Goal: Information Seeking & Learning: Find specific fact

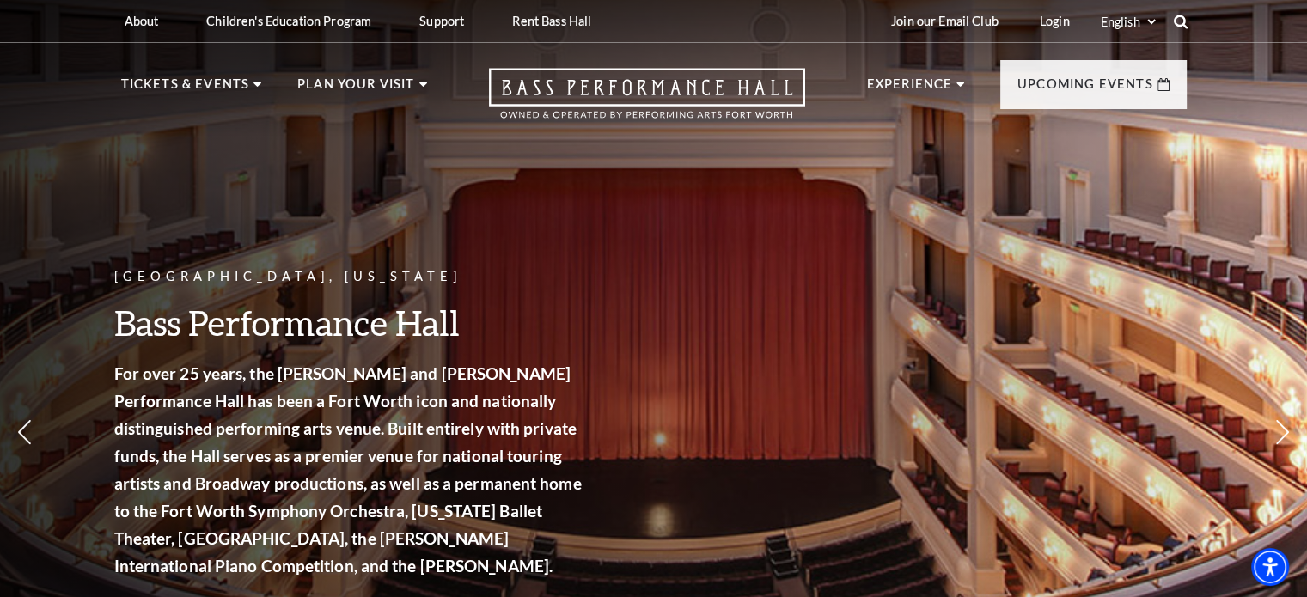
click at [1179, 25] on use at bounding box center [1180, 22] width 14 height 14
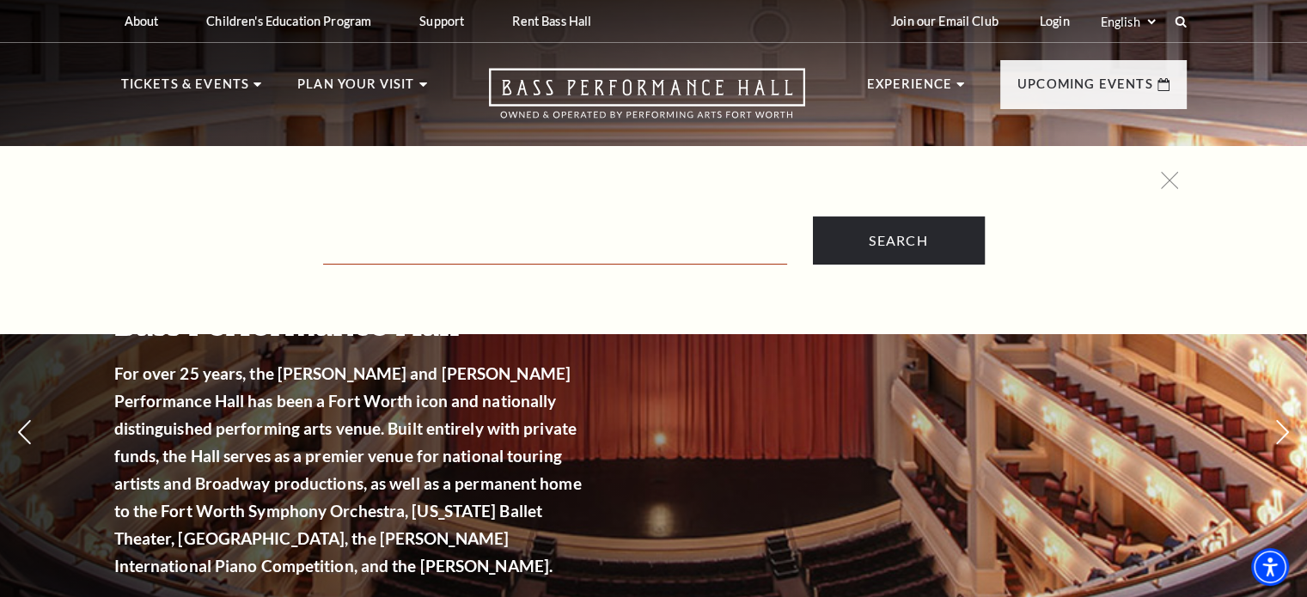
click at [541, 263] on input "Text field" at bounding box center [555, 246] width 464 height 35
type input "parking"
click at [813, 217] on input "Search" at bounding box center [899, 241] width 172 height 48
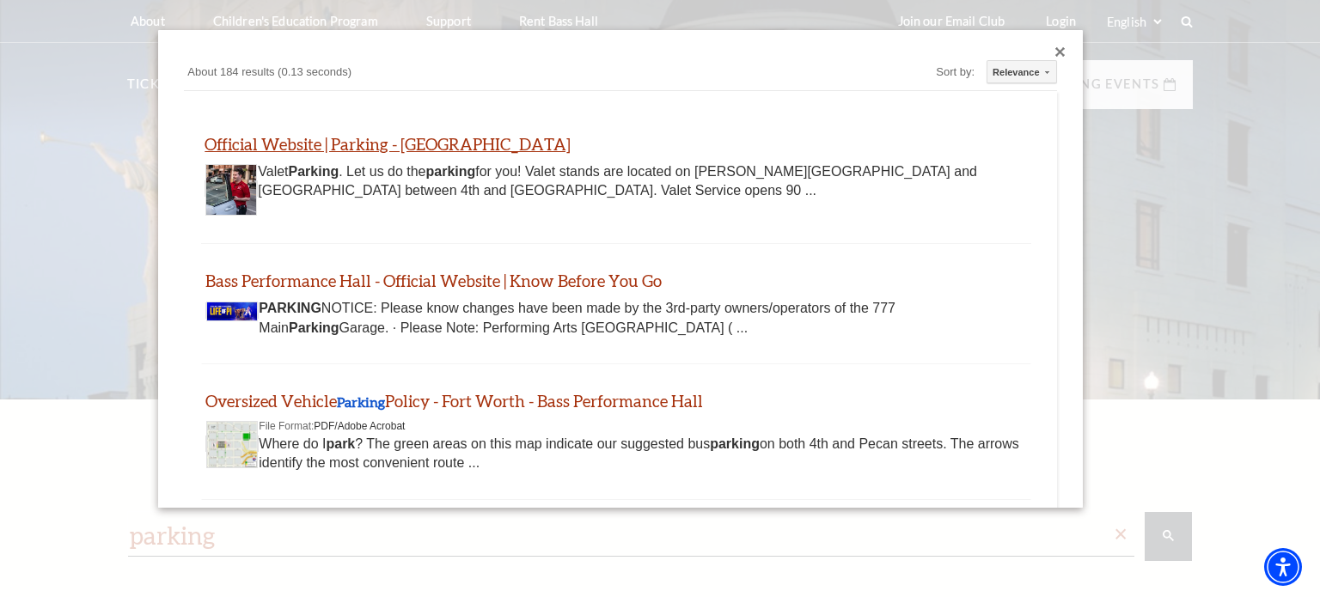
click at [508, 139] on link "Official Website | Parking - Bass Performance Hall" at bounding box center [388, 144] width 366 height 20
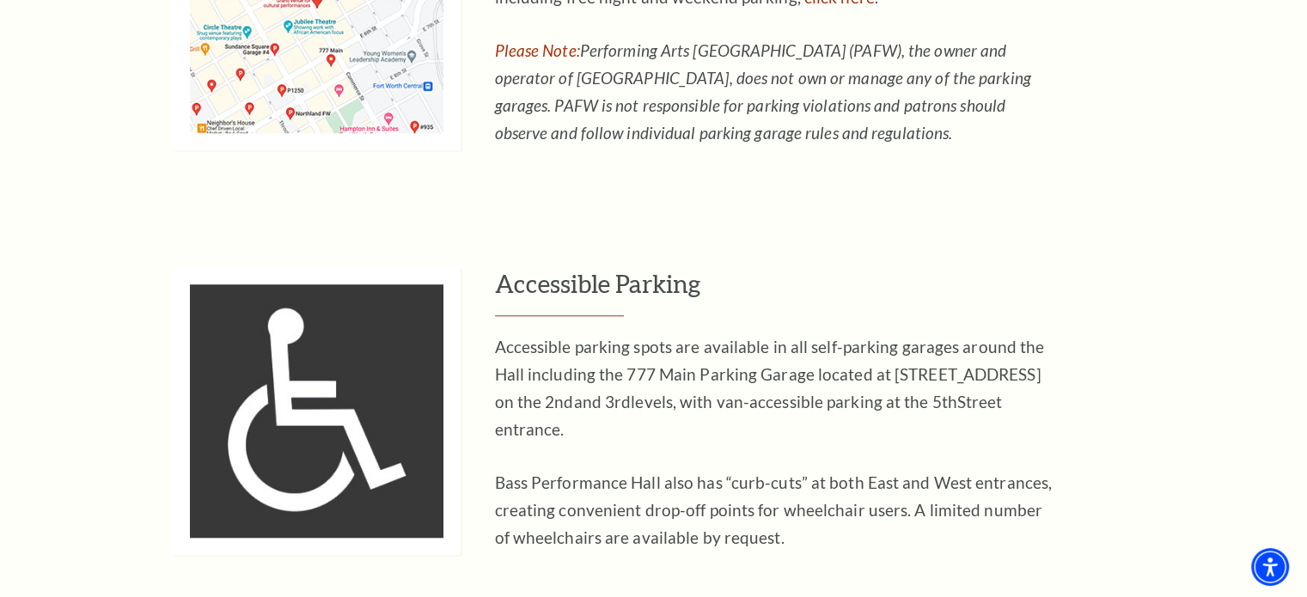
scroll to position [1461, 0]
